Goal: Information Seeking & Learning: Learn about a topic

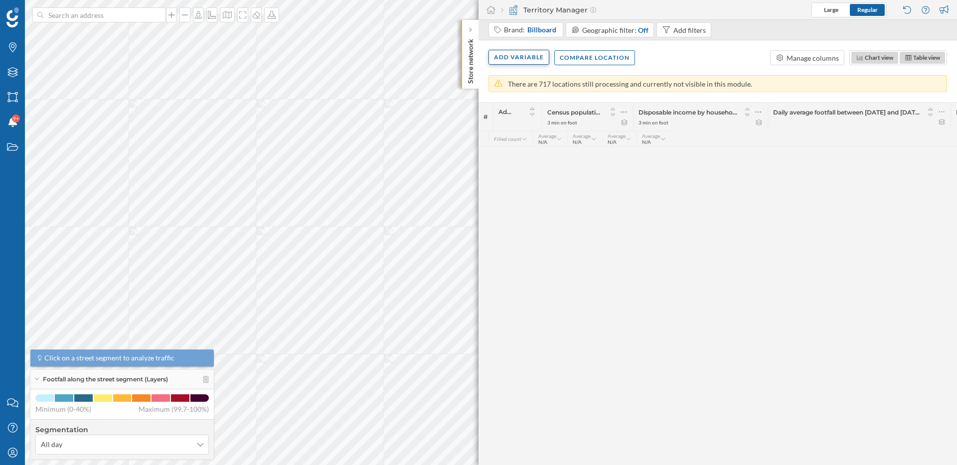
click at [504, 59] on div "Add variable" at bounding box center [518, 57] width 61 height 15
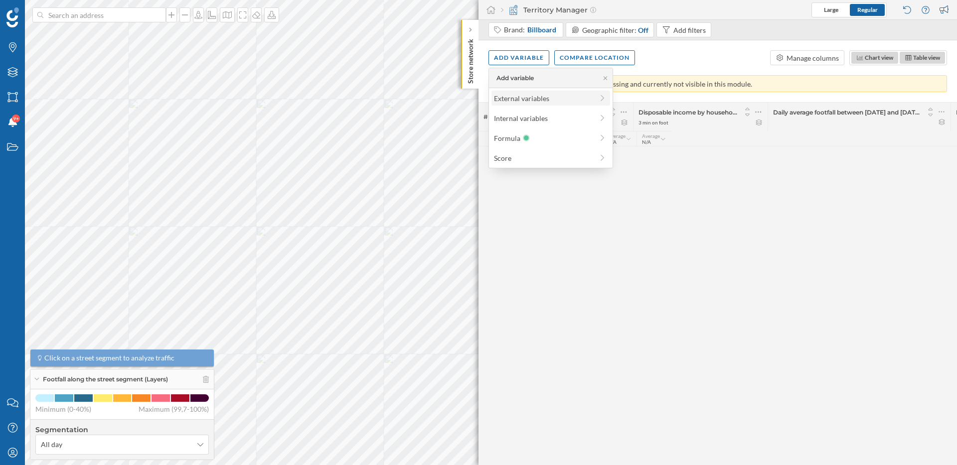
click at [516, 96] on div "External variables" at bounding box center [543, 98] width 99 height 10
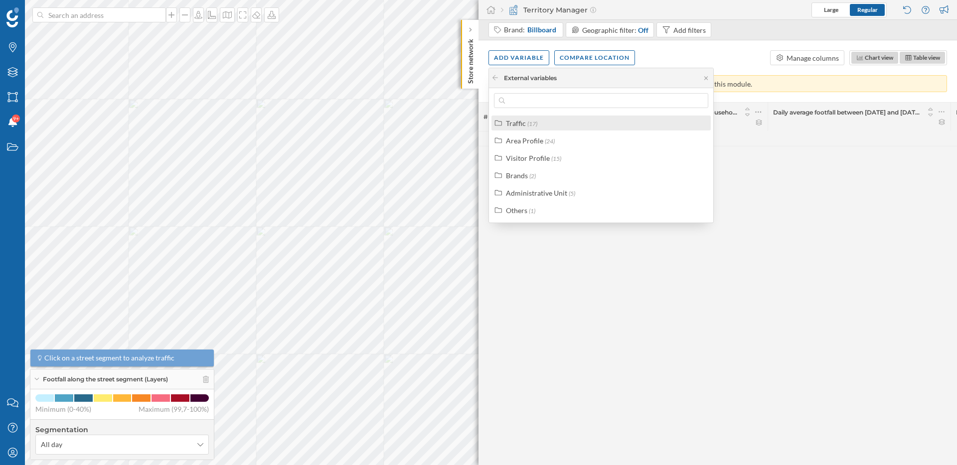
click at [519, 125] on div "Traffic" at bounding box center [516, 123] width 20 height 8
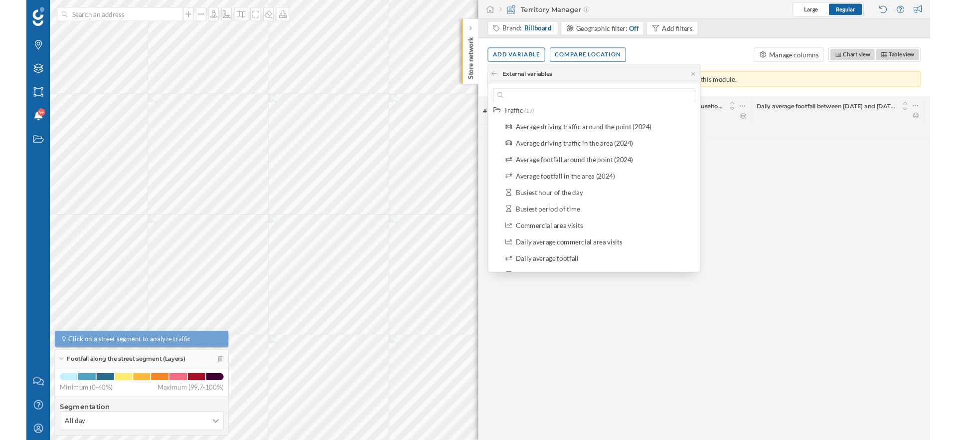
scroll to position [5, 0]
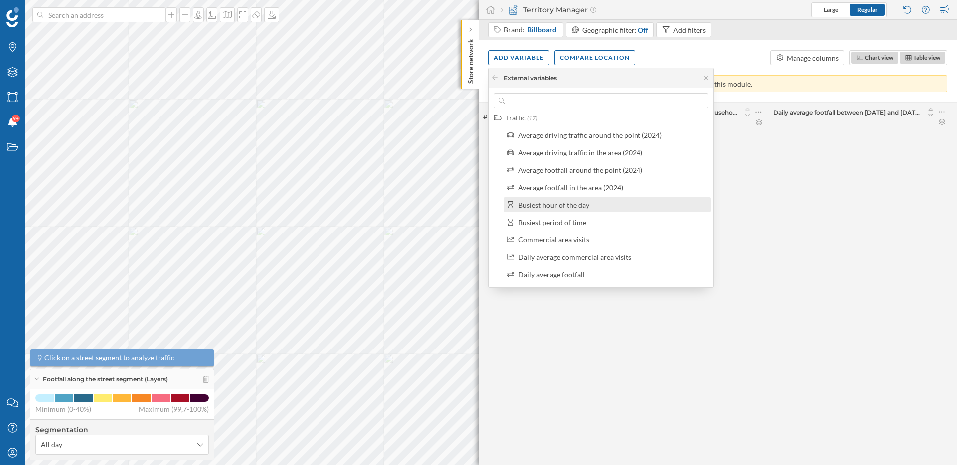
click at [564, 207] on div "Busiest hour of the day" at bounding box center [553, 205] width 71 height 8
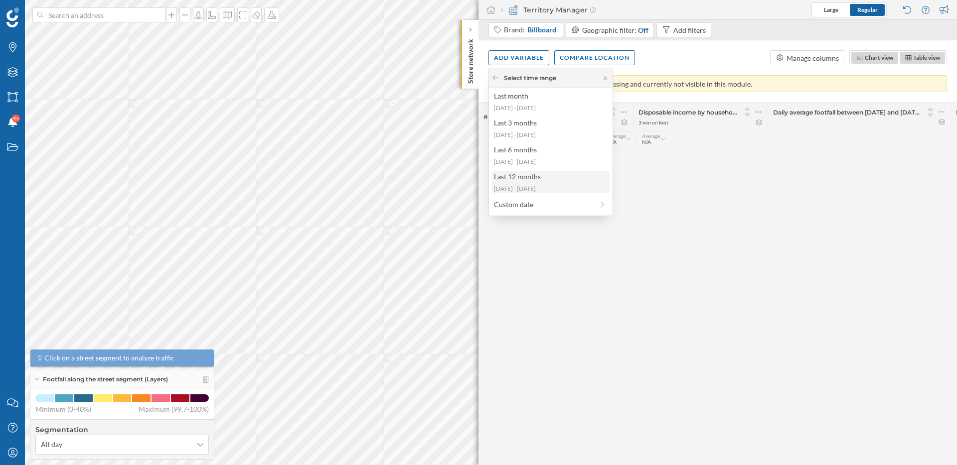
click at [550, 183] on div "Last 12 months [DATE] - [DATE]" at bounding box center [550, 182] width 119 height 22
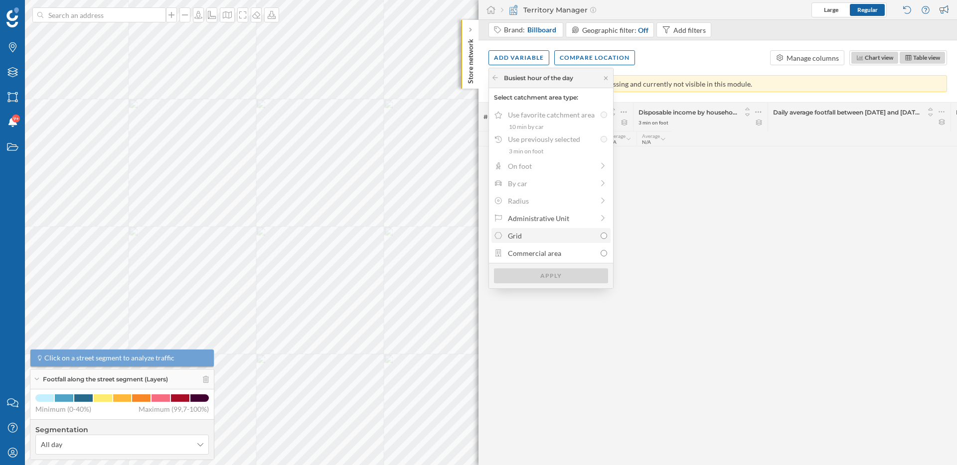
click at [603, 237] on input "Grid" at bounding box center [603, 236] width 6 height 6
radio input "true"
click at [583, 275] on div "Apply" at bounding box center [551, 275] width 114 height 15
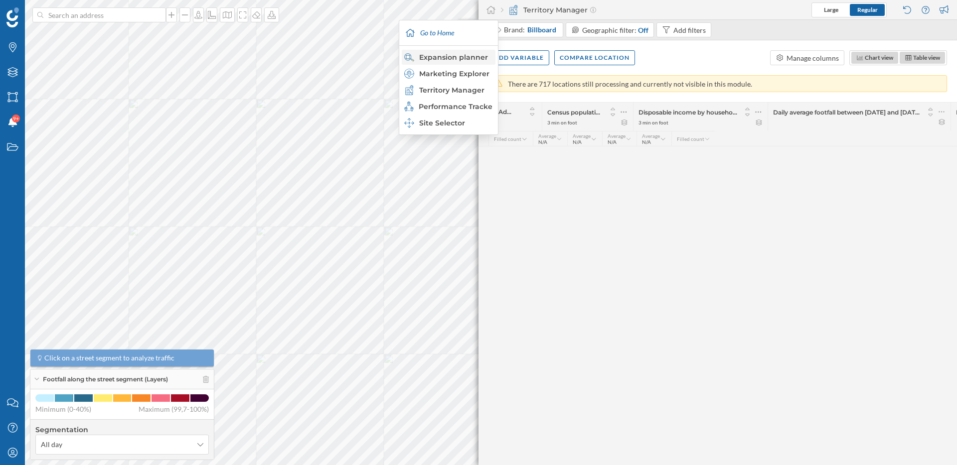
click at [460, 59] on div "Expansion planner" at bounding box center [448, 57] width 88 height 10
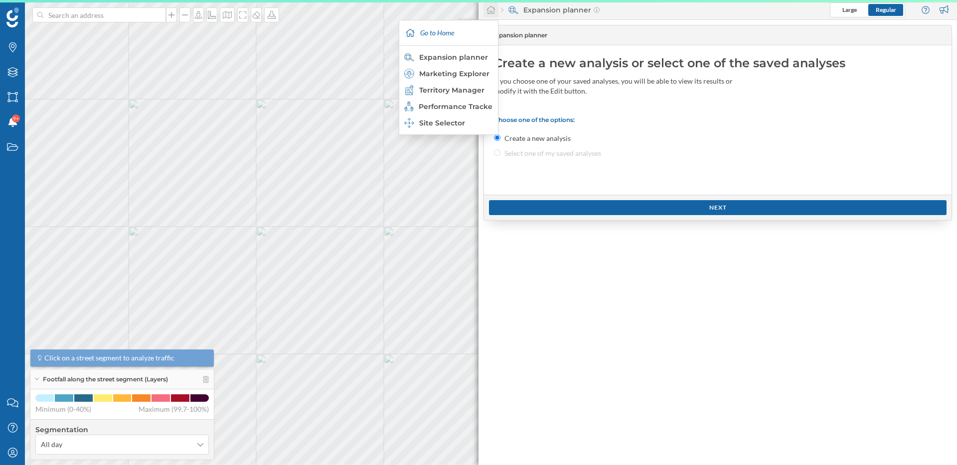
click at [487, 8] on icon at bounding box center [490, 10] width 9 height 8
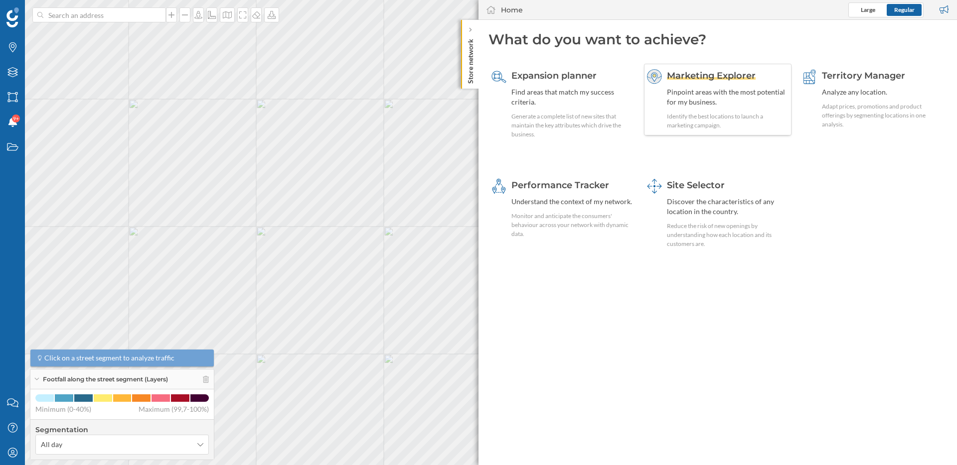
click at [699, 87] on div "Pinpoint areas with the most potential for my business." at bounding box center [728, 97] width 122 height 20
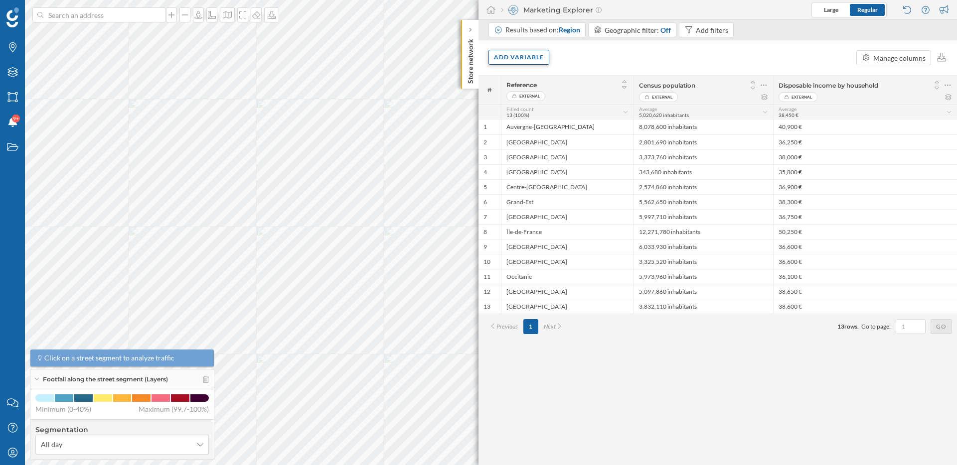
click at [518, 58] on div "Add variable" at bounding box center [518, 57] width 61 height 15
click at [524, 96] on div "External variables" at bounding box center [543, 98] width 99 height 10
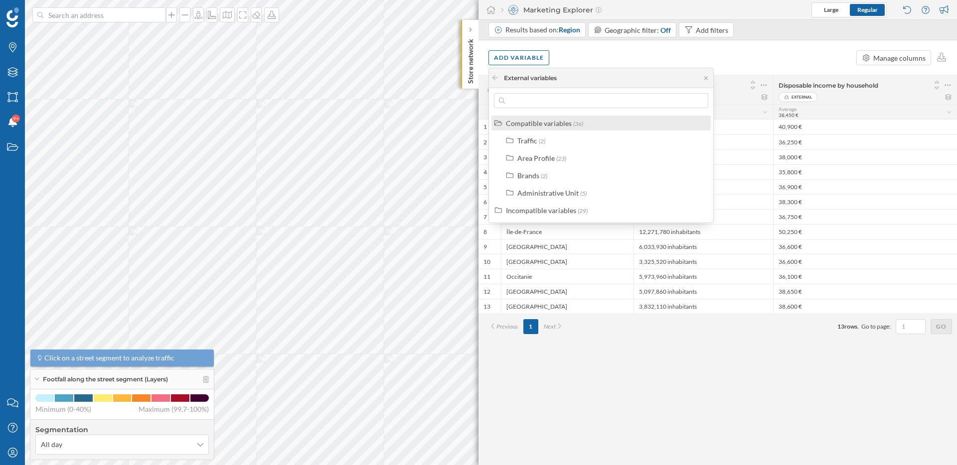
click at [536, 125] on div "Compatible variables" at bounding box center [539, 123] width 66 height 8
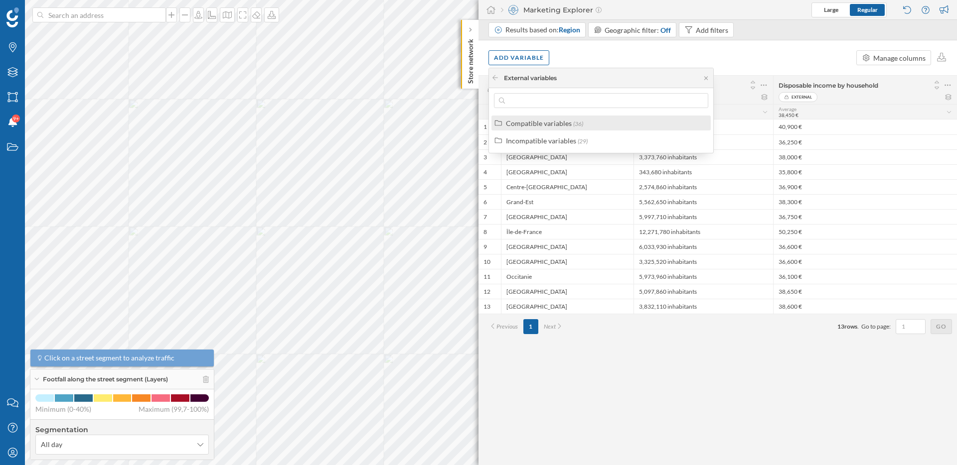
click at [536, 123] on div "Compatible variables" at bounding box center [539, 123] width 66 height 8
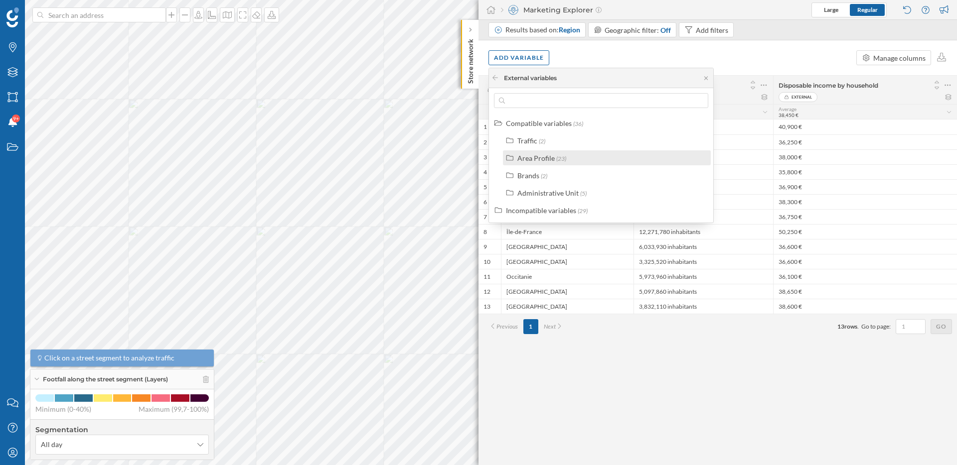
click at [535, 154] on div "Area Profile" at bounding box center [535, 158] width 37 height 8
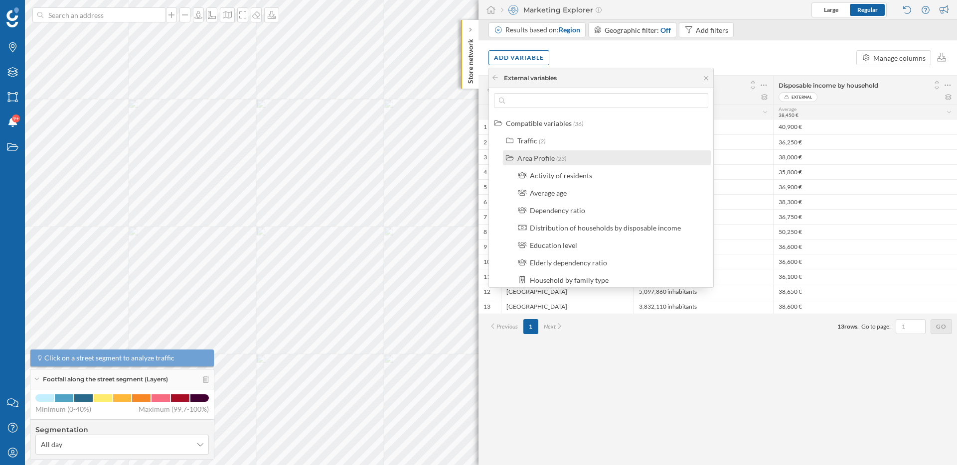
click at [536, 156] on div "Area Profile" at bounding box center [535, 158] width 37 height 8
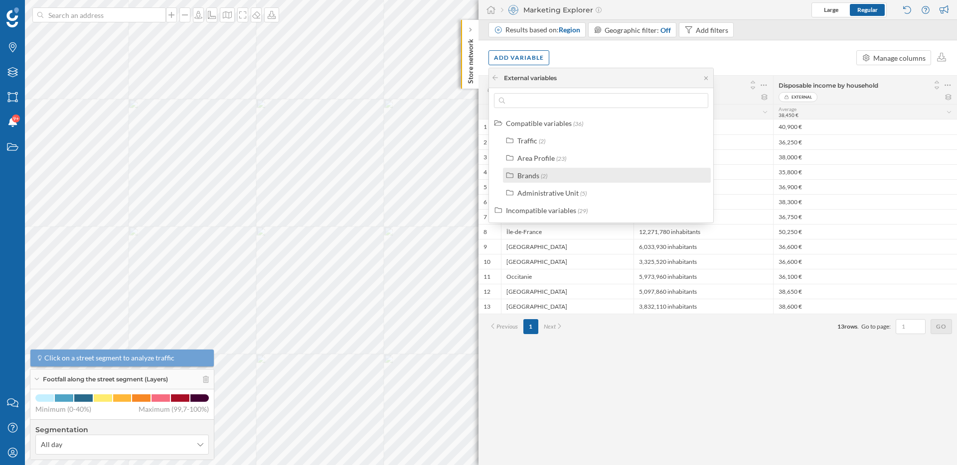
click at [539, 174] on label "Brands (2)" at bounding box center [532, 175] width 30 height 10
click at [534, 174] on div "Brands" at bounding box center [528, 175] width 22 height 8
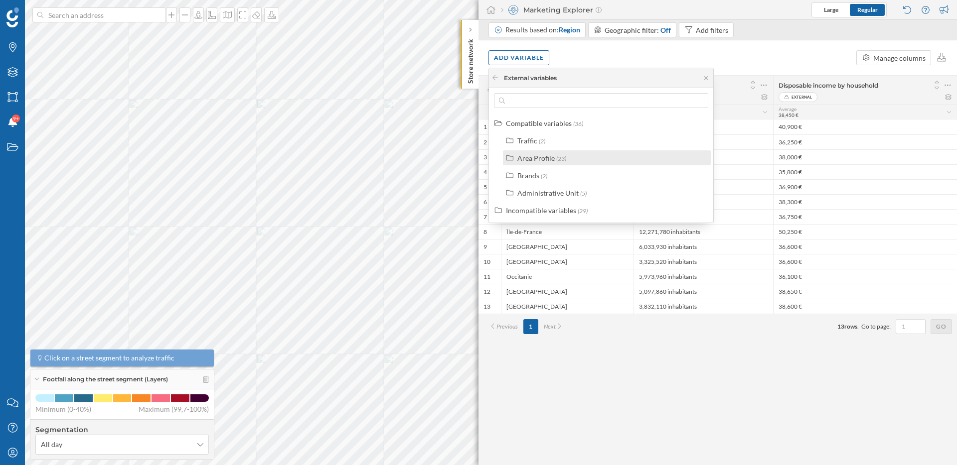
click at [534, 157] on div "Area Profile" at bounding box center [535, 158] width 37 height 8
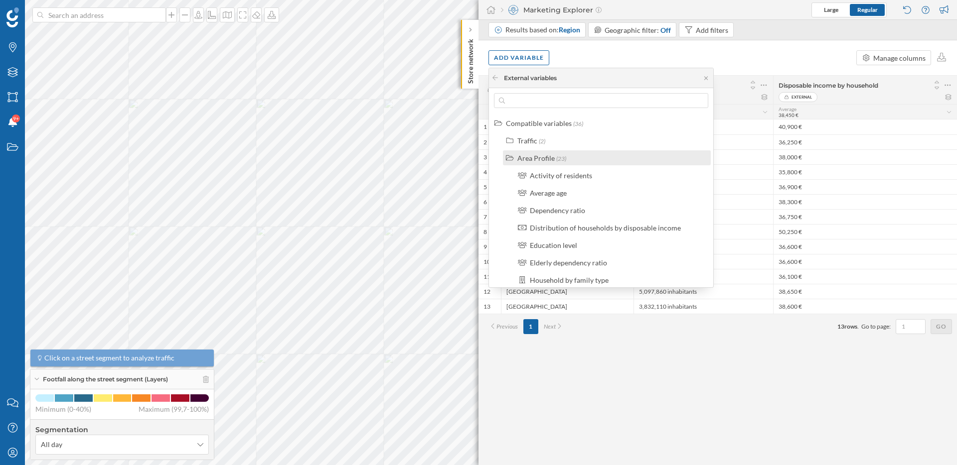
click at [534, 157] on div "Area Profile" at bounding box center [535, 158] width 37 height 8
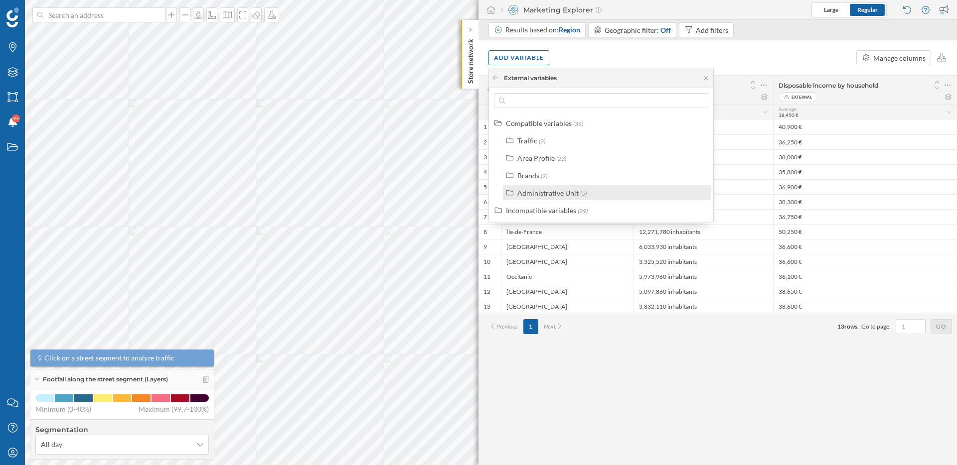
click at [543, 189] on div "Administrative Unit" at bounding box center [547, 193] width 61 height 8
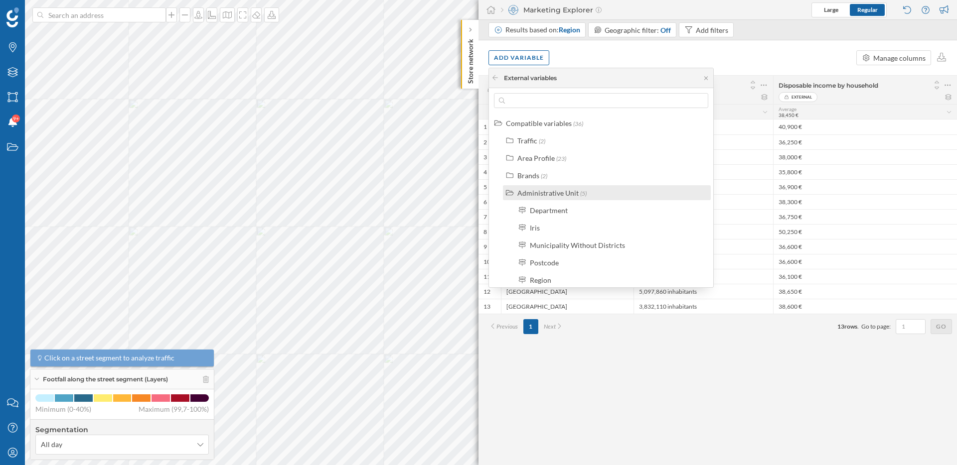
click at [544, 191] on div "Administrative Unit" at bounding box center [547, 193] width 61 height 8
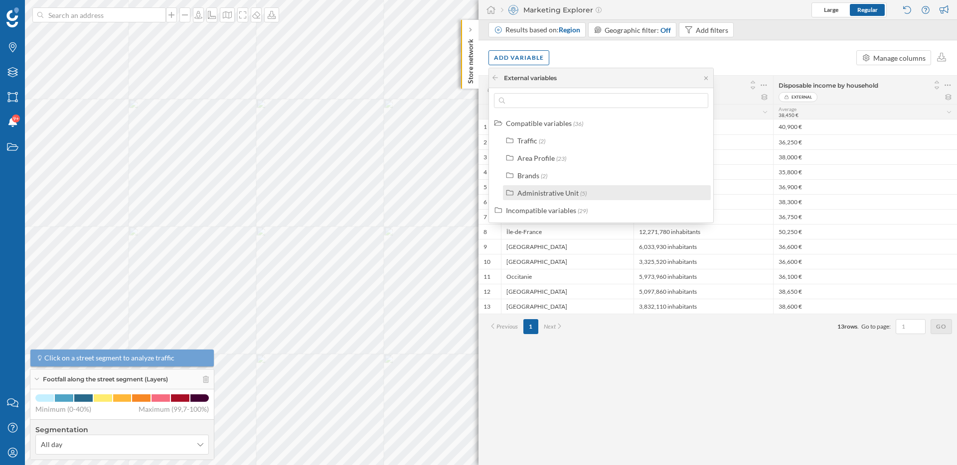
click at [539, 189] on div "Administrative Unit" at bounding box center [547, 193] width 61 height 8
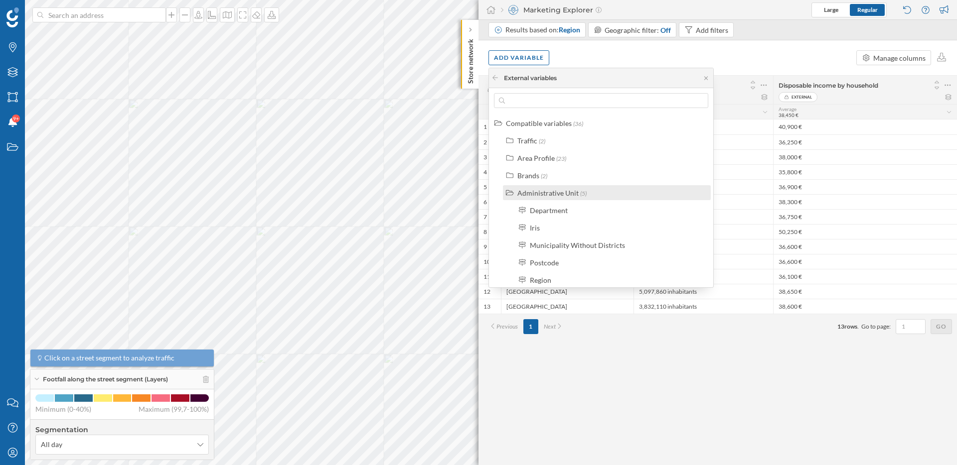
click at [539, 190] on div "Administrative Unit" at bounding box center [547, 193] width 61 height 8
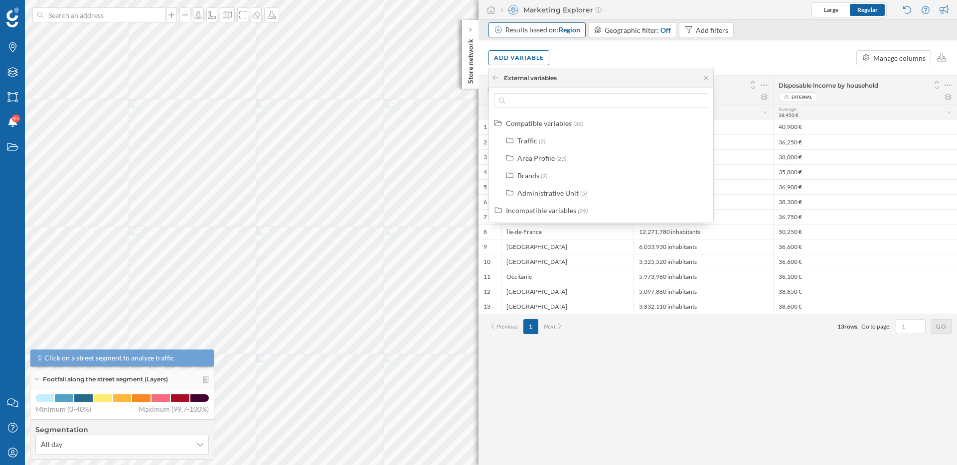
click at [560, 26] on span "Region" at bounding box center [569, 29] width 21 height 8
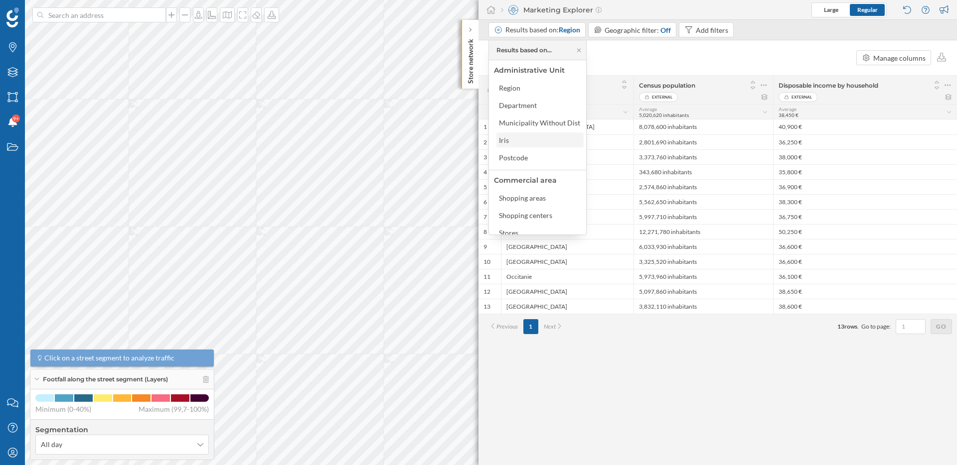
click at [544, 141] on div "Iris" at bounding box center [539, 140] width 81 height 10
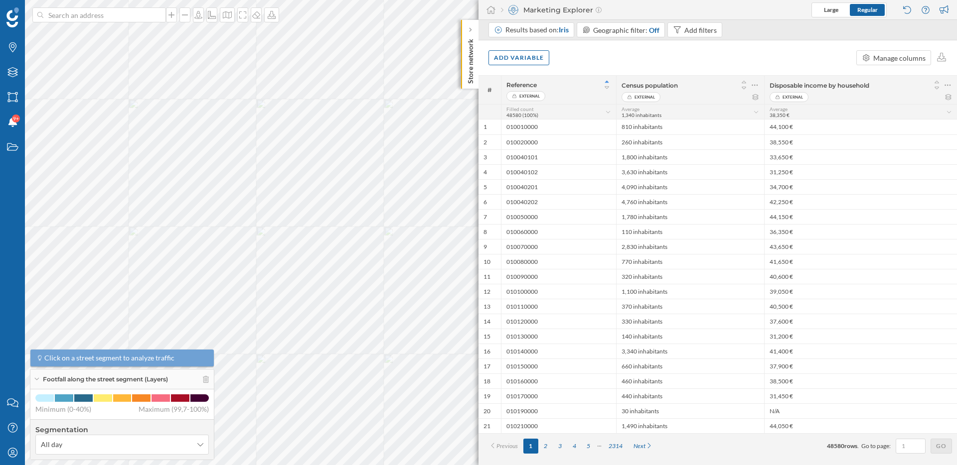
click at [561, 38] on div "Results based on: Iris Geographic filter: Off Add filters" at bounding box center [607, 30] width 238 height 17
click at [562, 27] on span "Iris" at bounding box center [564, 29] width 10 height 8
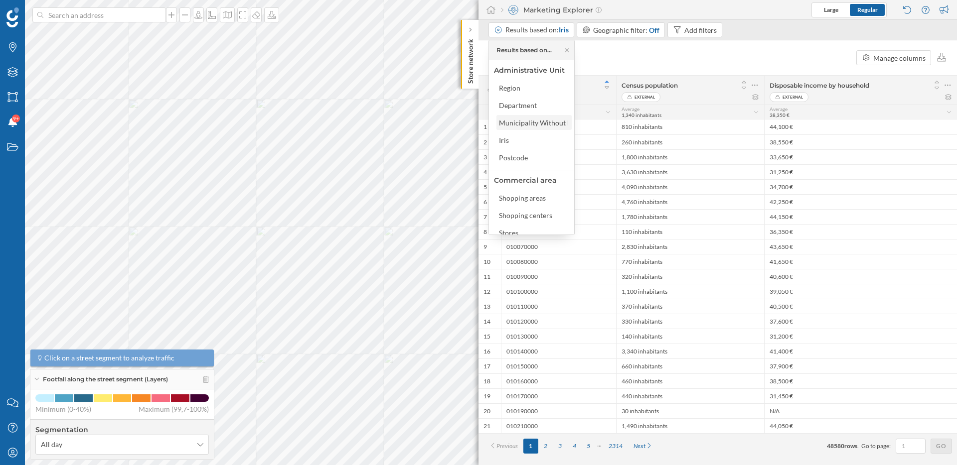
click at [544, 126] on div "Municipality Without Districts" at bounding box center [508, 123] width 95 height 8
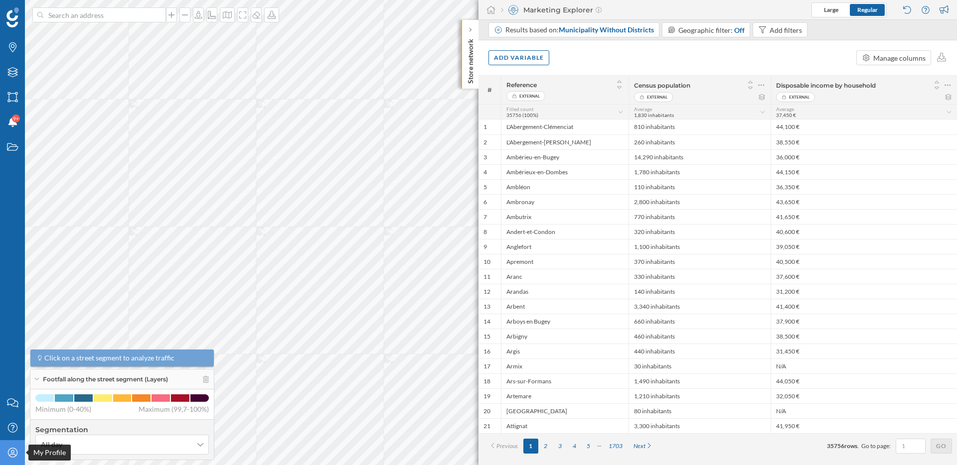
click at [13, 452] on icon at bounding box center [11, 452] width 9 height 9
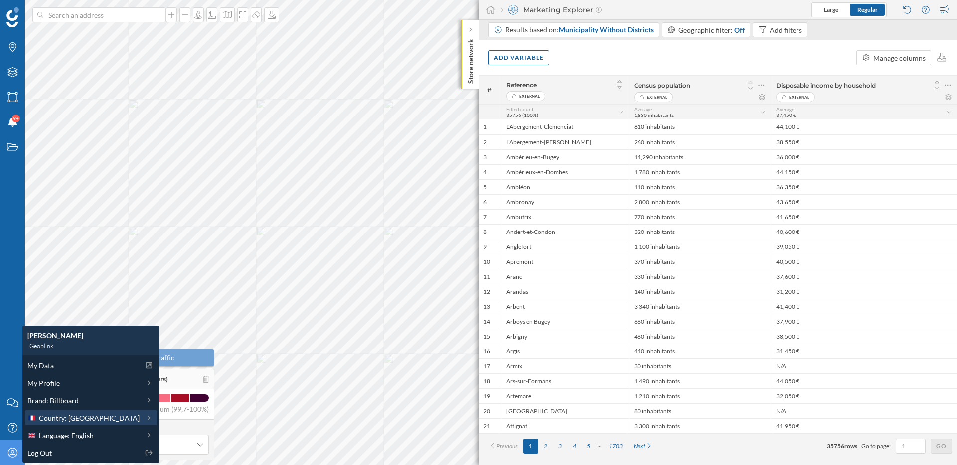
click at [69, 423] on span "Country: [GEOGRAPHIC_DATA]" at bounding box center [89, 418] width 101 height 10
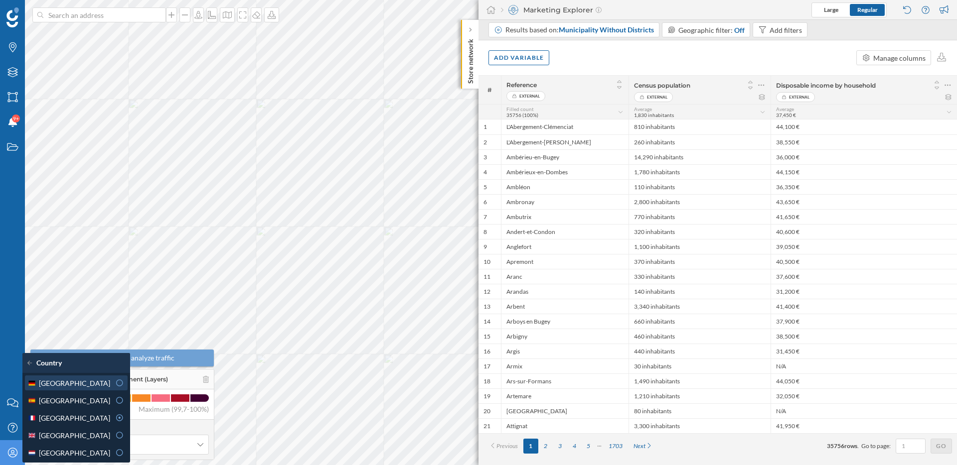
click at [69, 383] on div "[GEOGRAPHIC_DATA]" at bounding box center [68, 383] width 83 height 10
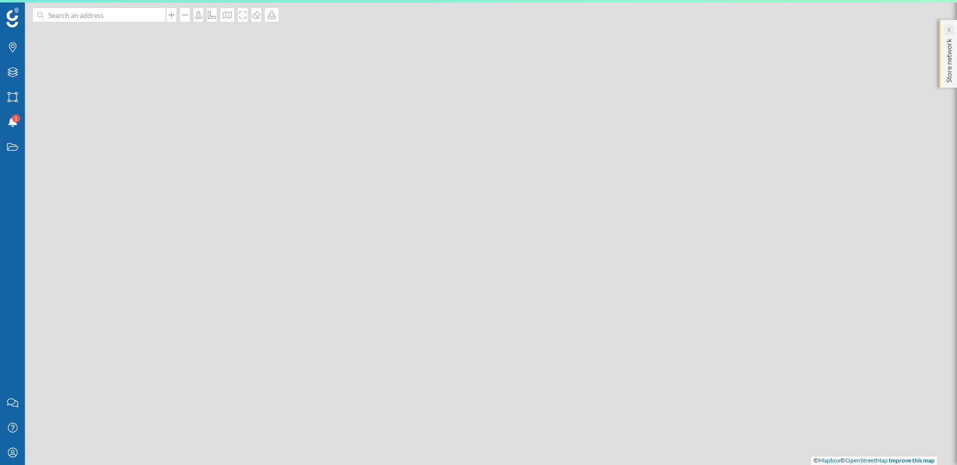
click at [946, 28] on div at bounding box center [949, 30] width 10 height 10
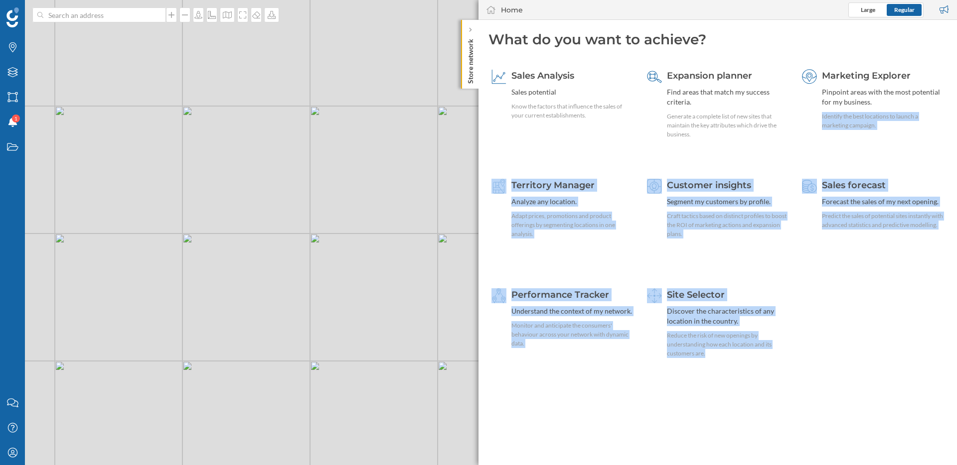
drag, startPoint x: 896, startPoint y: 98, endPoint x: 813, endPoint y: 392, distance: 305.1
click at [813, 392] on div "What do you want to achieve? Sales Analysis Sales potential Know the factors th…" at bounding box center [717, 207] width 478 height 375
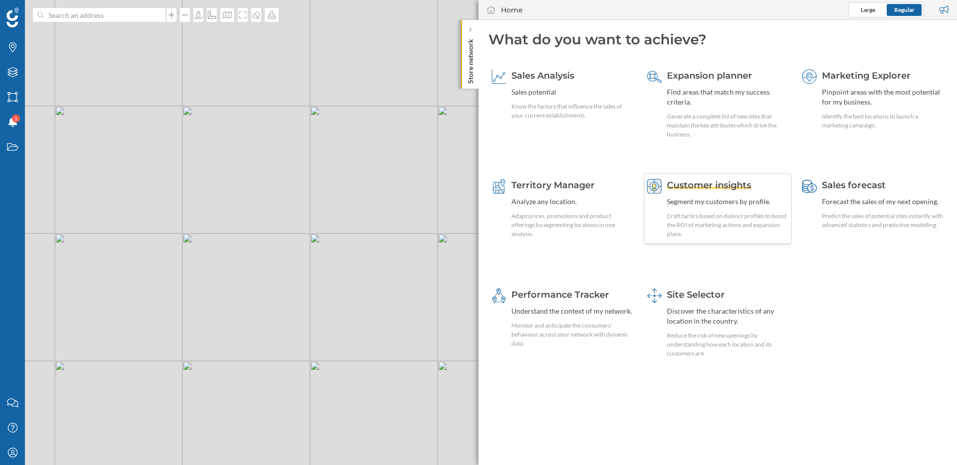
click at [738, 221] on div "Craft tactics based on distinct profiles to boost the ROI of marketing actions …" at bounding box center [728, 225] width 122 height 27
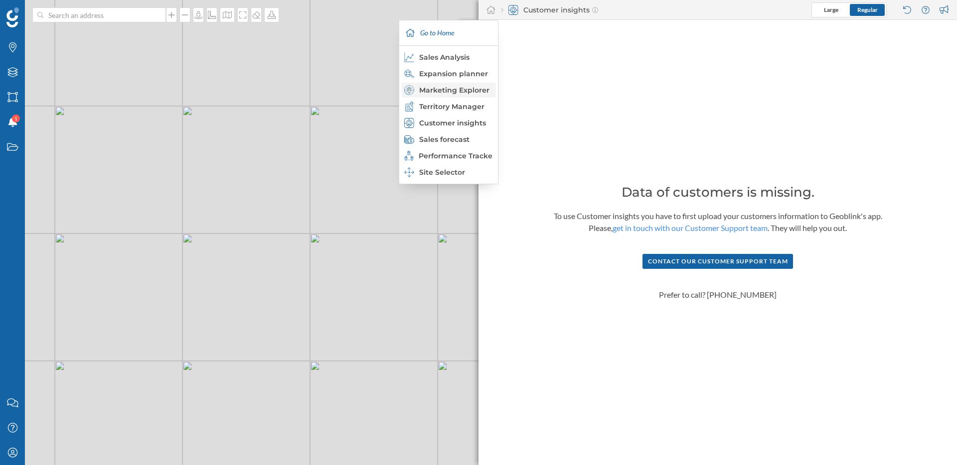
click at [450, 92] on div "Marketing Explorer" at bounding box center [448, 90] width 88 height 10
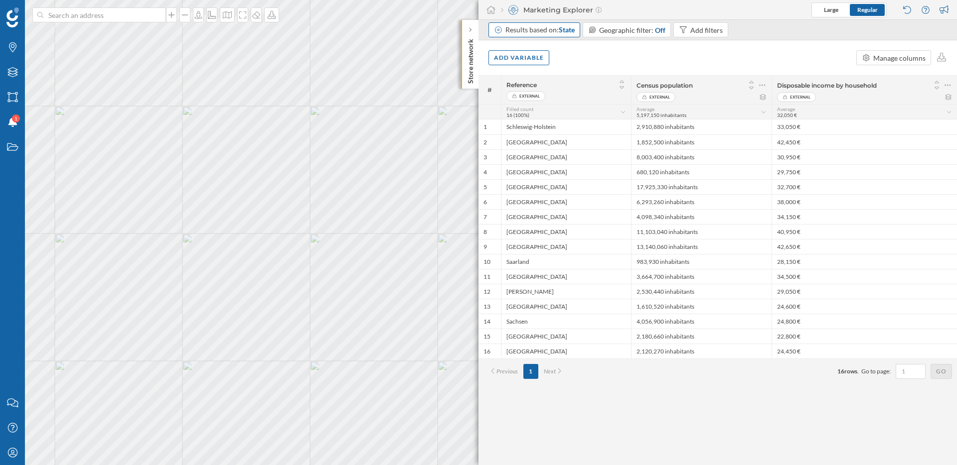
click at [529, 27] on div "Results based on: State" at bounding box center [539, 30] width 69 height 10
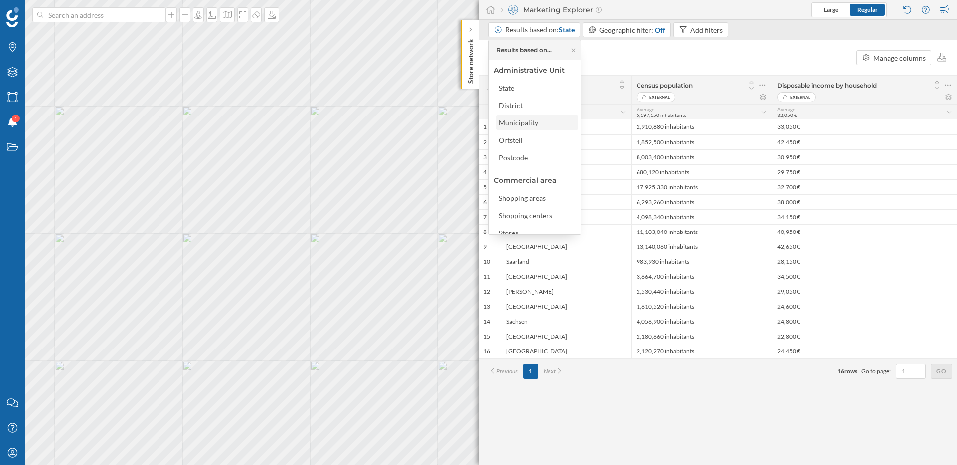
click at [534, 123] on div "Municipality" at bounding box center [518, 123] width 39 height 8
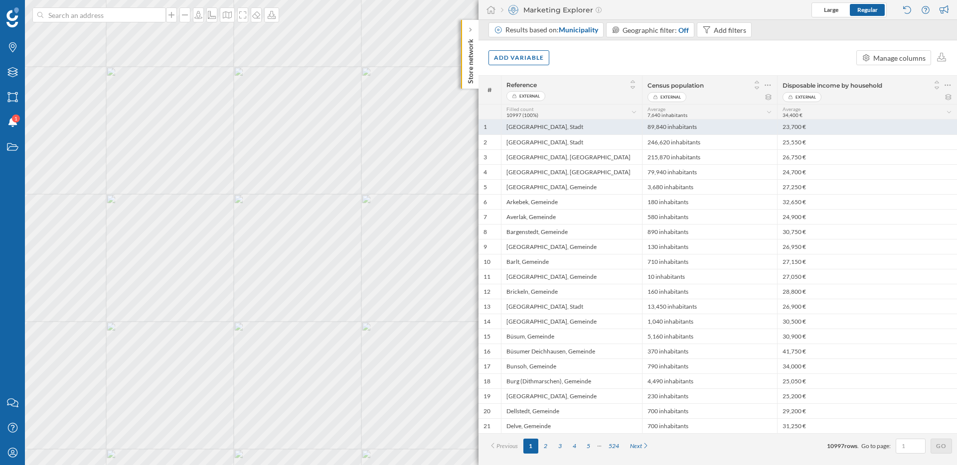
click at [620, 127] on div "[GEOGRAPHIC_DATA], Stadt" at bounding box center [571, 127] width 141 height 15
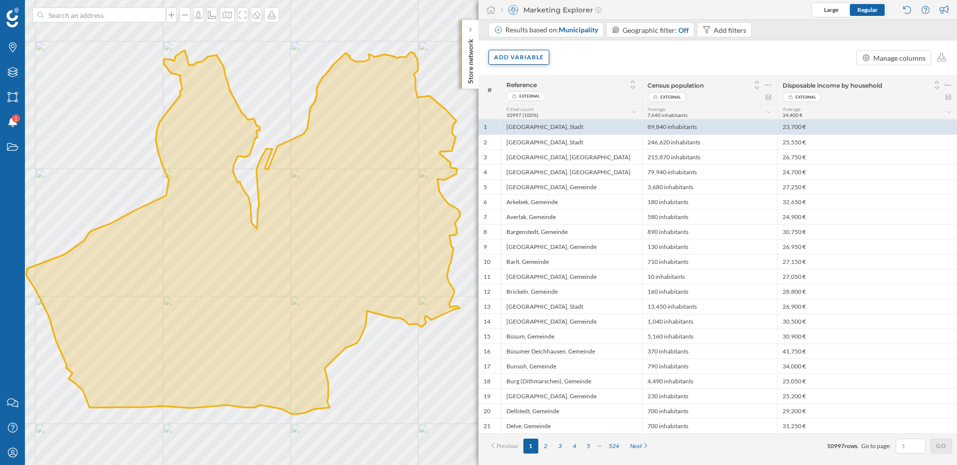
click at [531, 63] on div "Add variable" at bounding box center [518, 57] width 61 height 15
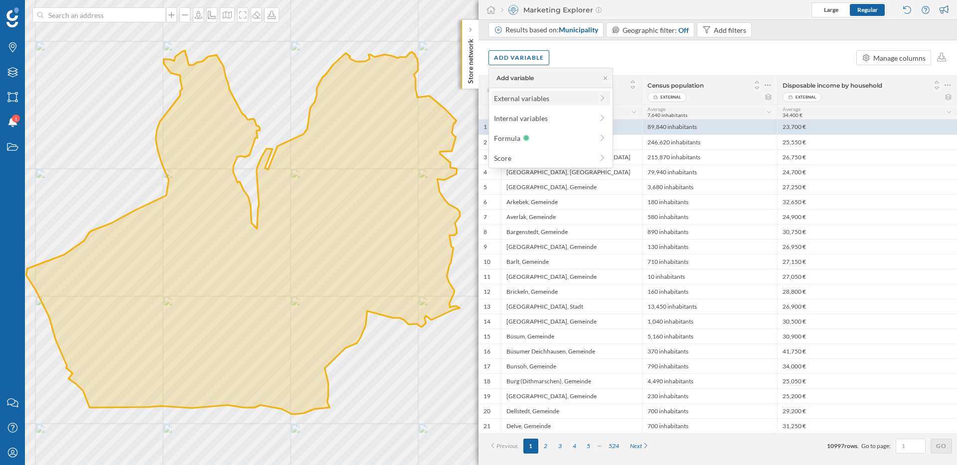
click at [539, 101] on div "External variables" at bounding box center [543, 98] width 99 height 10
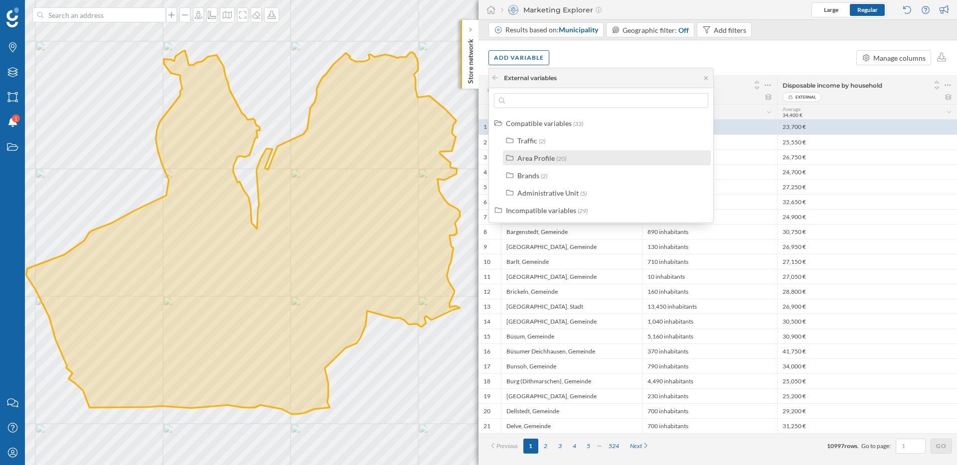
click at [537, 160] on div "Area Profile" at bounding box center [535, 158] width 37 height 8
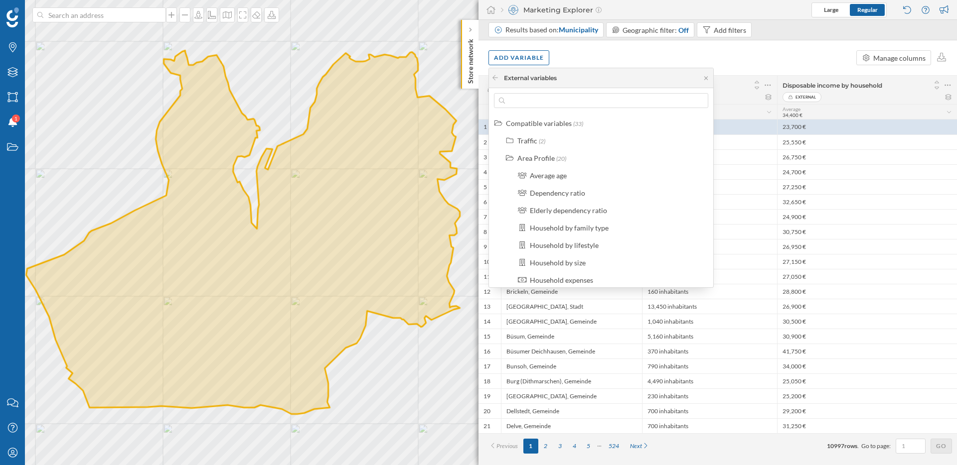
click at [810, 73] on div "Add variable Manage columns" at bounding box center [717, 57] width 478 height 35
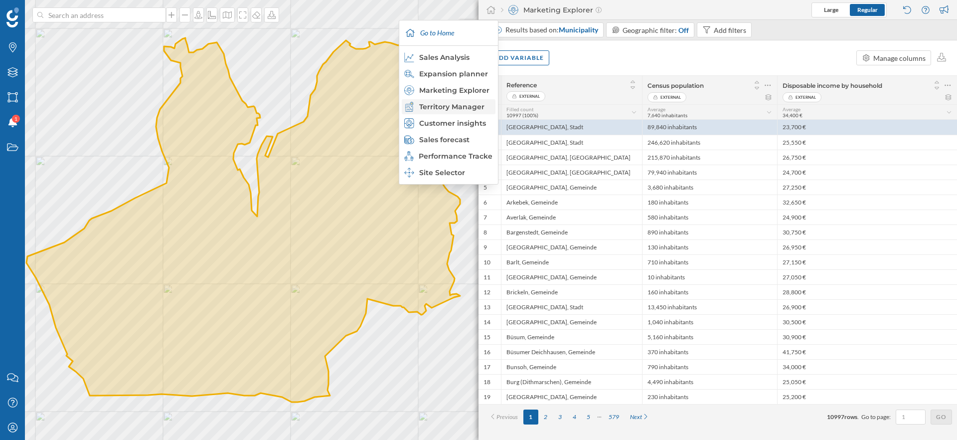
click at [446, 106] on div "Territory Manager" at bounding box center [448, 107] width 88 height 10
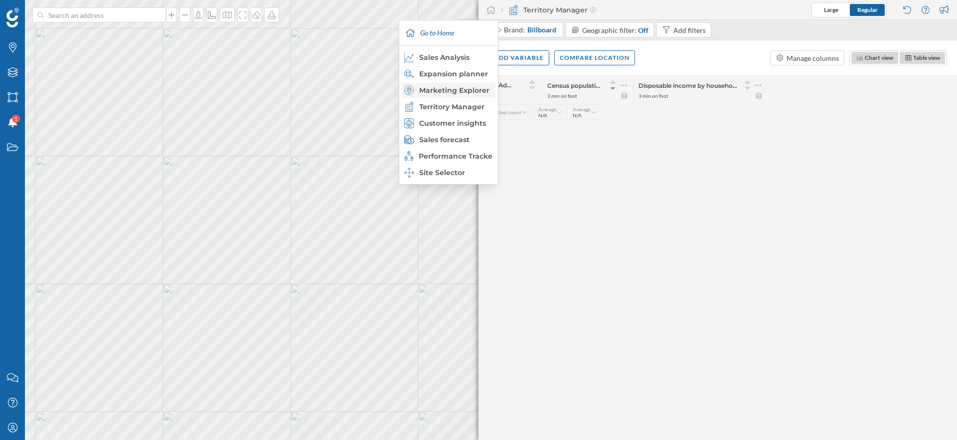
click at [456, 89] on div "Marketing Explorer" at bounding box center [448, 90] width 88 height 10
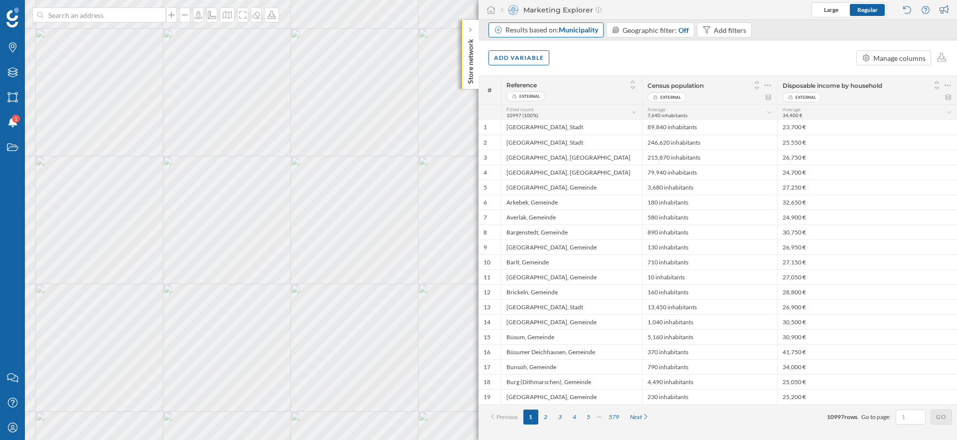
click at [543, 31] on div "Results based on: Municipality" at bounding box center [551, 30] width 93 height 10
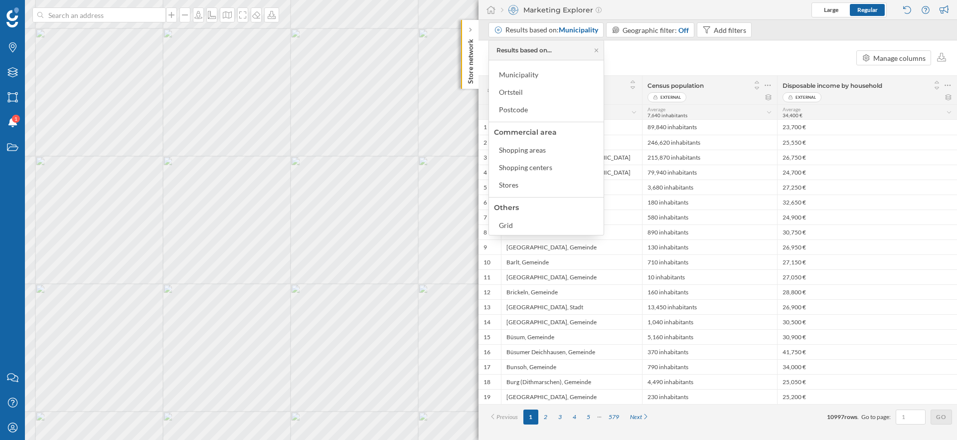
scroll to position [0, 0]
click at [656, 51] on div "Add variable Manage columns" at bounding box center [717, 57] width 478 height 35
